Goal: Task Accomplishment & Management: Manage account settings

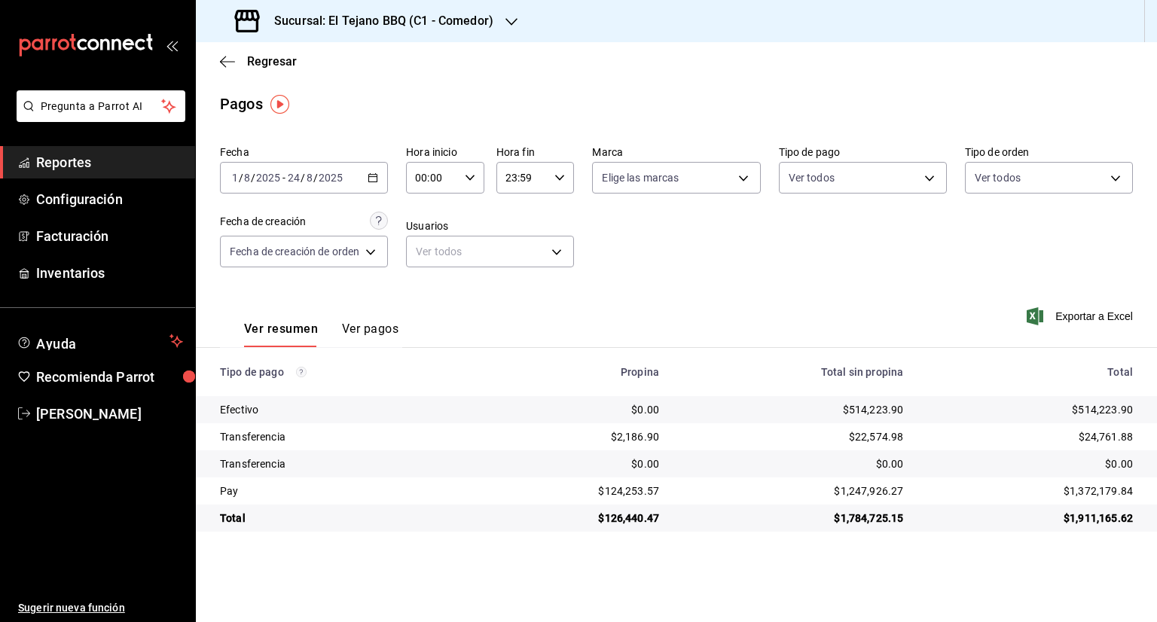
click at [374, 328] on button "Ver pagos" at bounding box center [370, 335] width 57 height 26
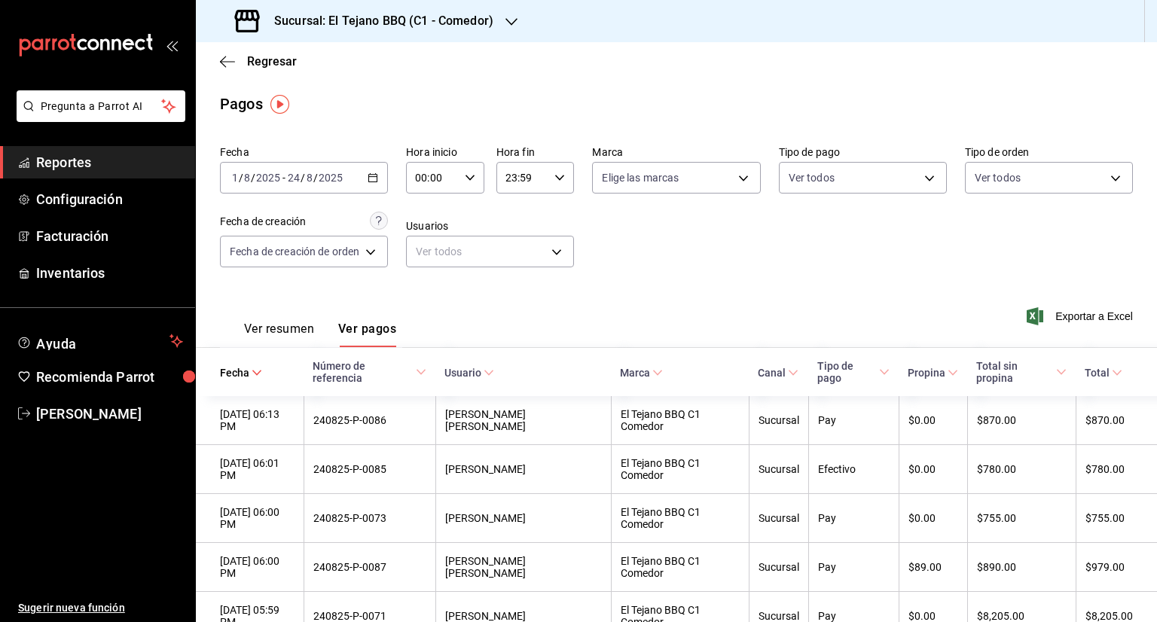
click at [713, 329] on div "Ver resumen Ver pagos Exportar a Excel" at bounding box center [676, 326] width 961 height 80
click at [127, 199] on span "Configuración" at bounding box center [109, 199] width 147 height 20
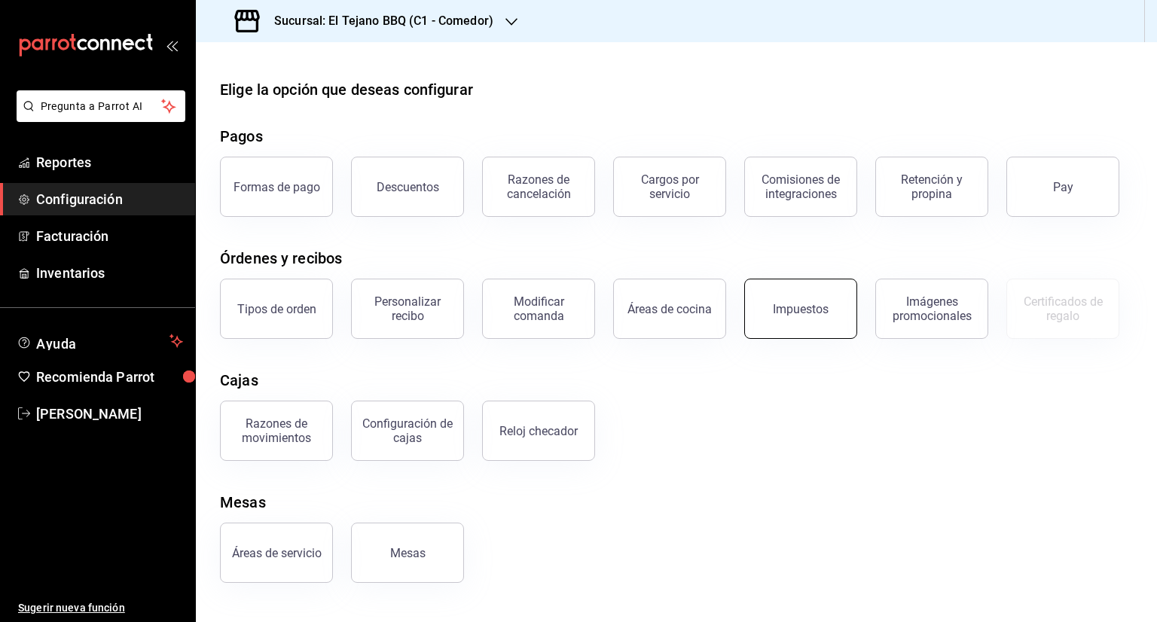
click at [790, 299] on button "Impuestos" at bounding box center [800, 309] width 113 height 60
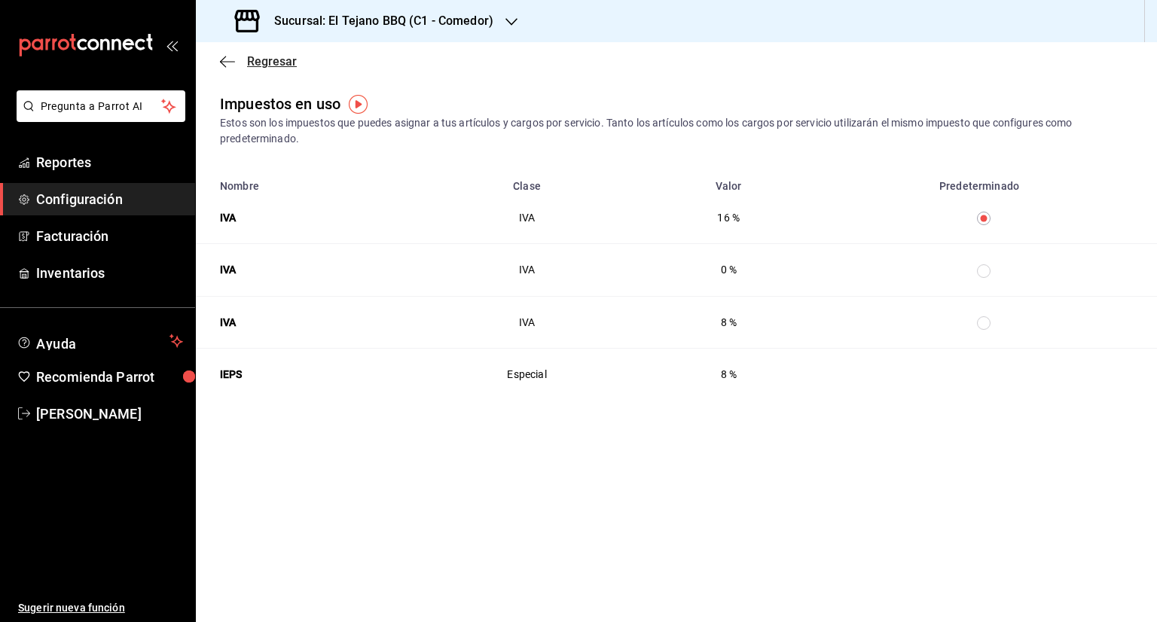
click at [249, 54] on span "Regresar" at bounding box center [272, 61] width 50 height 14
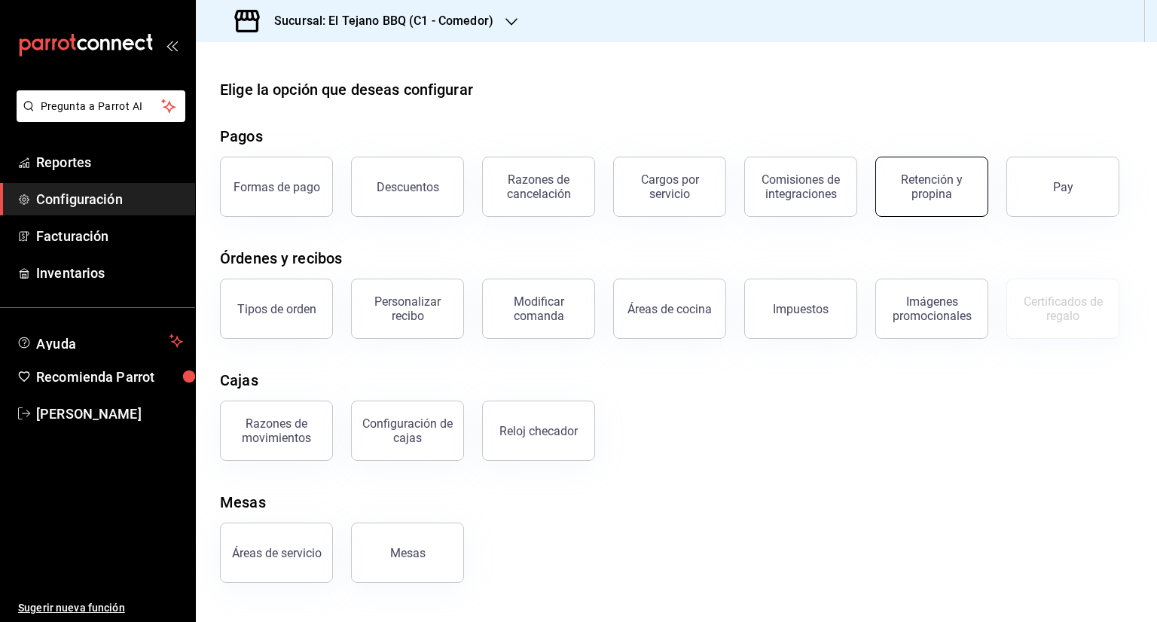
click at [939, 183] on div "Retención y propina" at bounding box center [931, 187] width 93 height 29
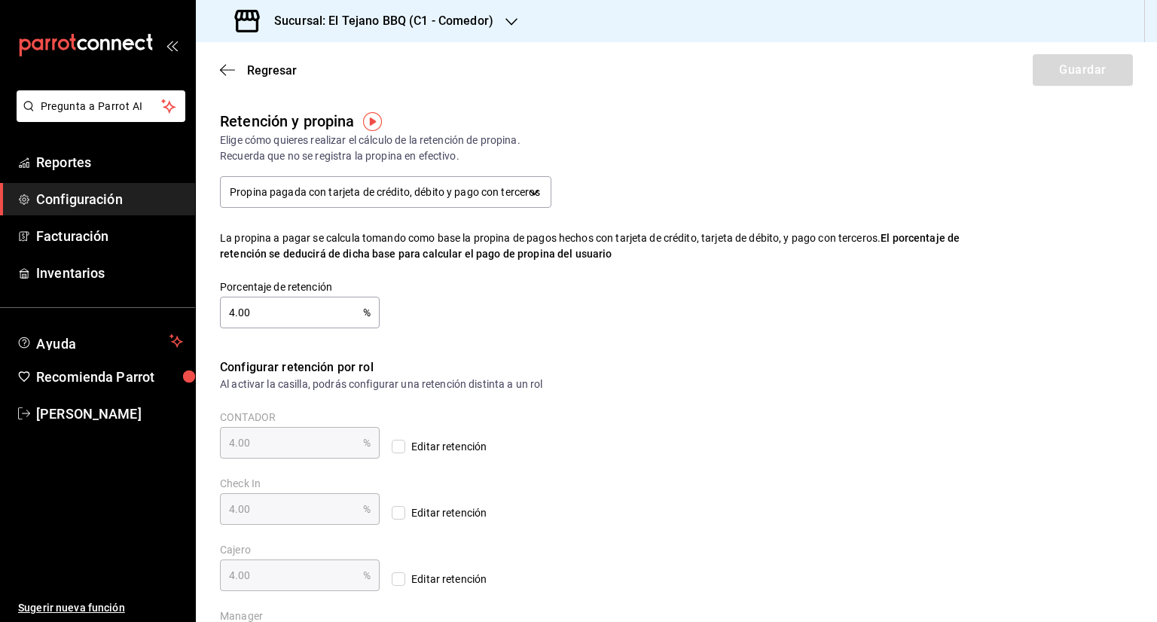
click at [114, 206] on span "Configuración" at bounding box center [109, 199] width 147 height 20
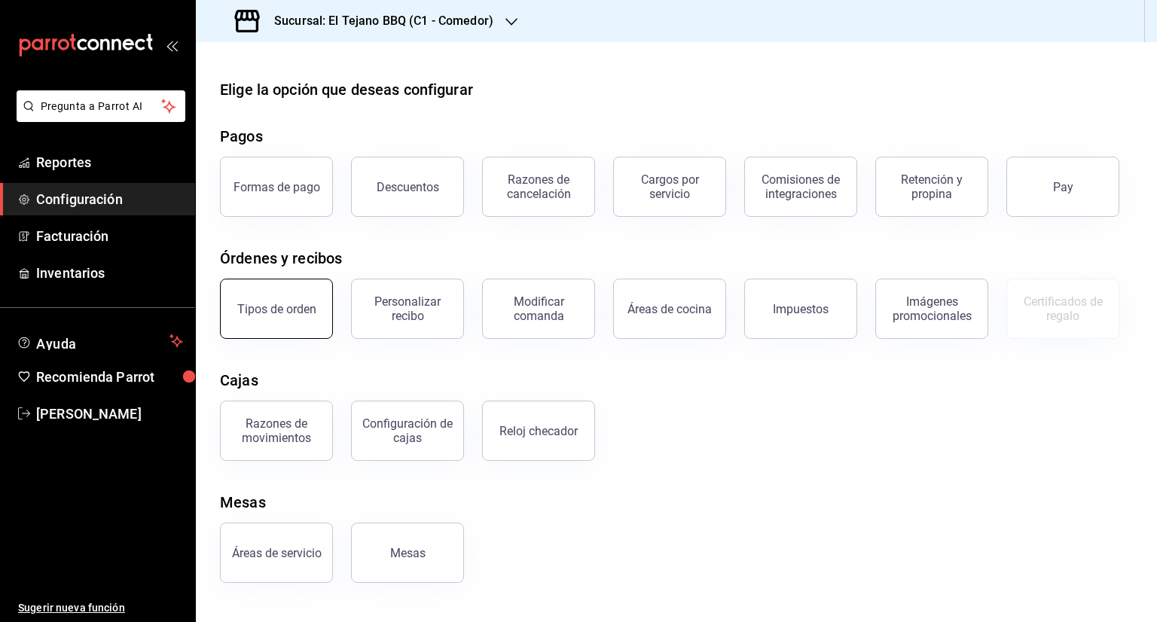
click at [285, 311] on div "Tipos de orden" at bounding box center [276, 309] width 79 height 14
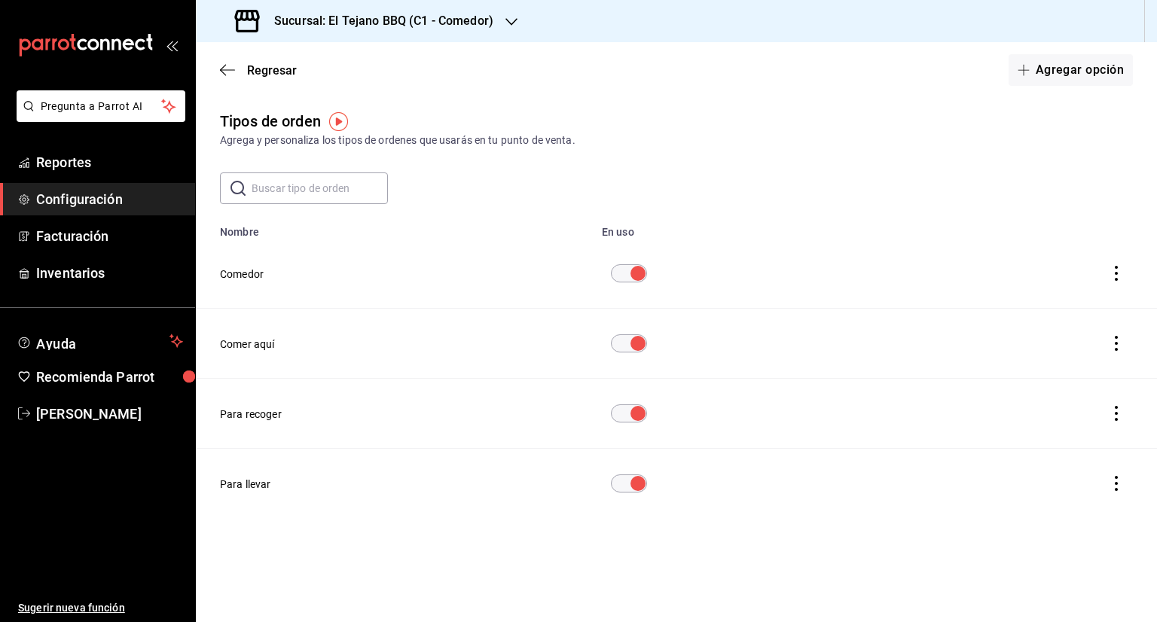
click at [333, 121] on img "button" at bounding box center [338, 121] width 19 height 19
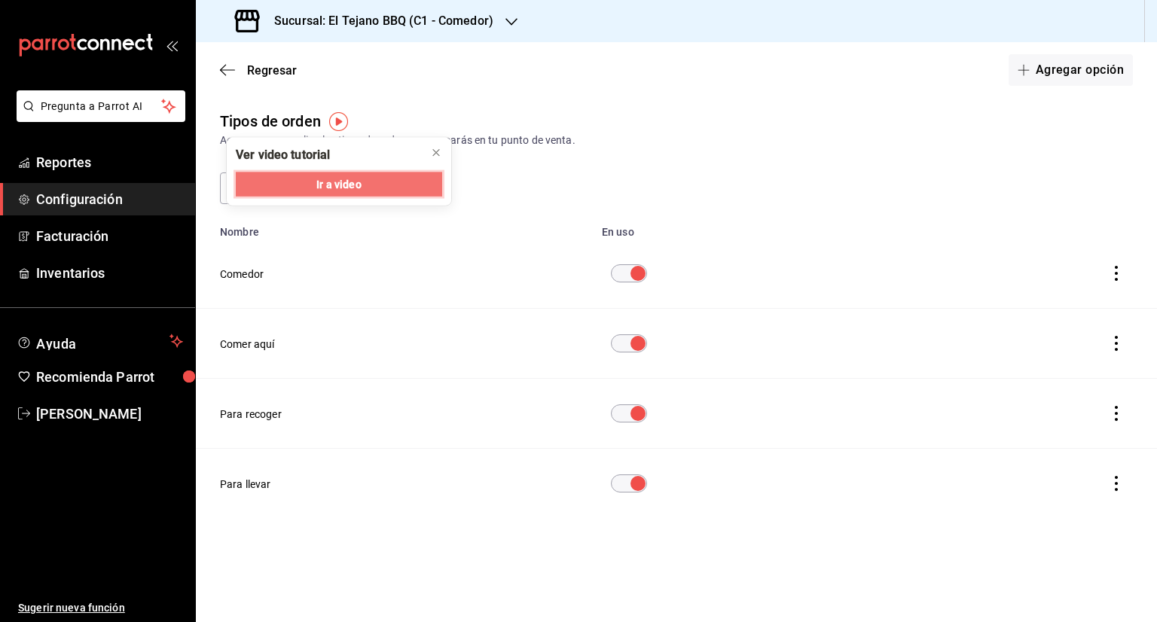
click at [334, 185] on span "Ir a video" at bounding box center [338, 184] width 44 height 16
